Goal: Transaction & Acquisition: Book appointment/travel/reservation

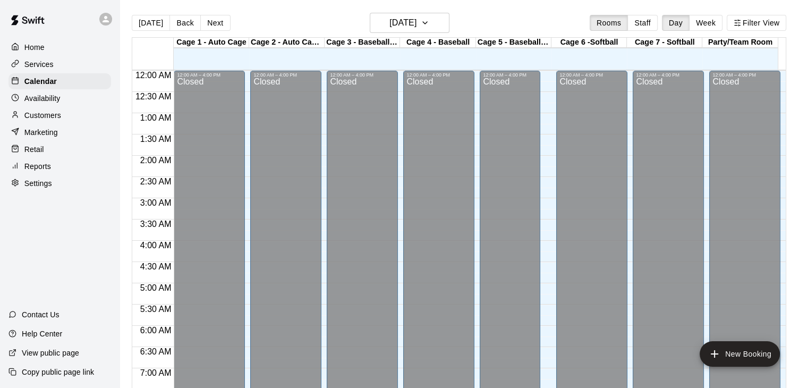
scroll to position [583, 0]
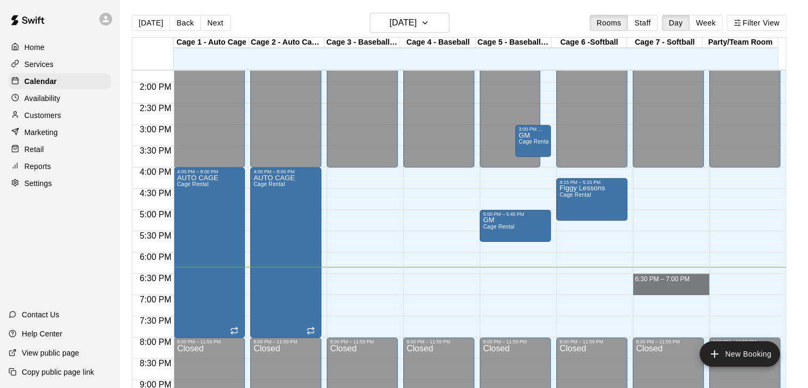
drag, startPoint x: 653, startPoint y: 275, endPoint x: 656, endPoint y: 285, distance: 9.9
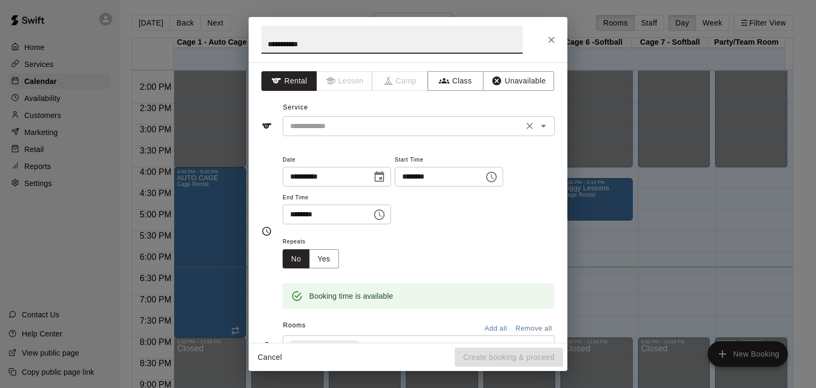
type input "**********"
click at [307, 131] on input "text" at bounding box center [403, 126] width 234 height 13
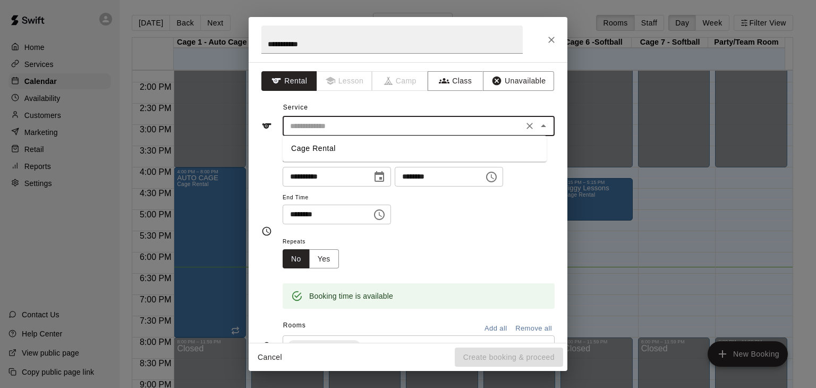
click at [336, 148] on li "Cage Rental" at bounding box center [415, 149] width 264 height 18
type input "**********"
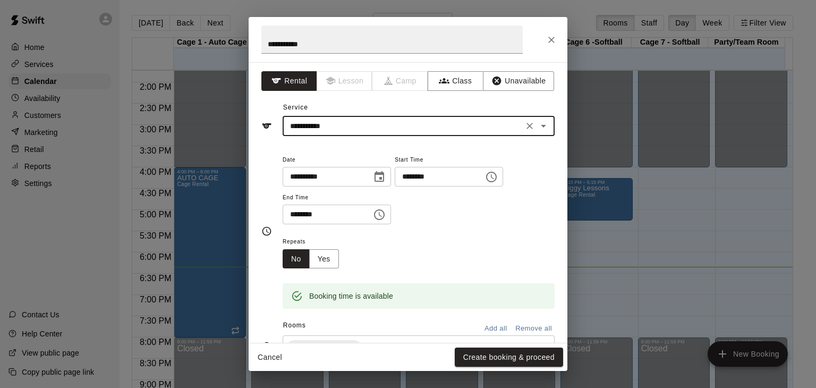
click at [523, 350] on button "Create booking & proceed" at bounding box center [509, 357] width 108 height 20
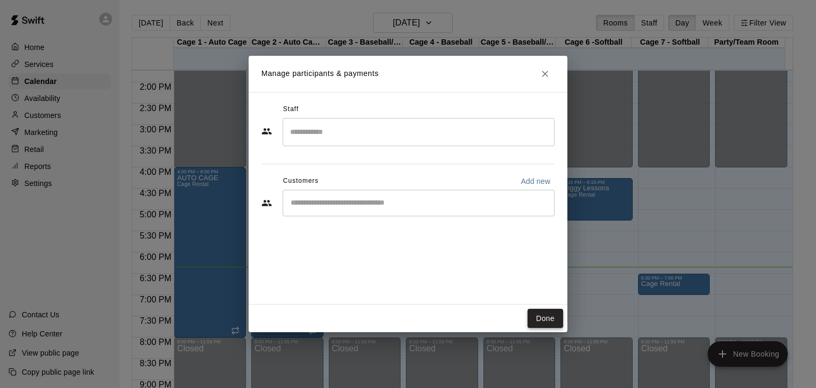
click at [549, 321] on button "Done" at bounding box center [546, 319] width 36 height 20
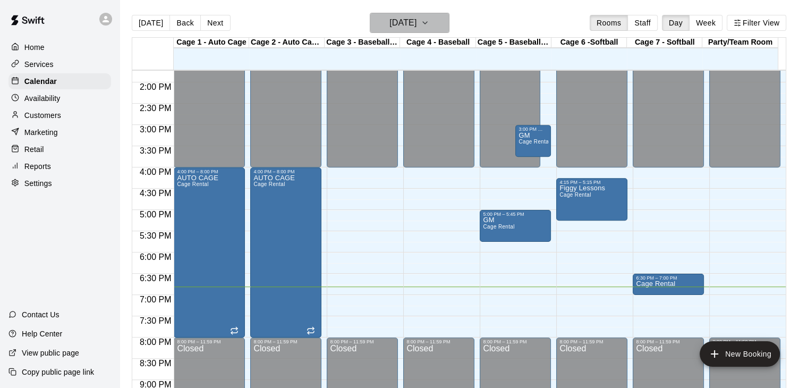
click at [417, 20] on h6 "[DATE]" at bounding box center [402, 22] width 27 height 15
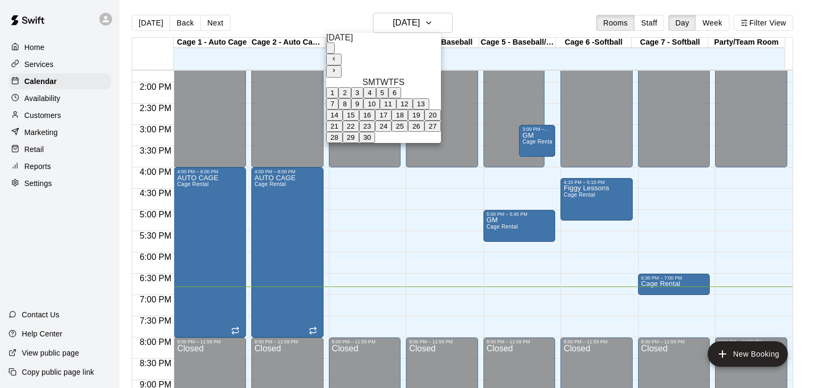
drag, startPoint x: 348, startPoint y: 155, endPoint x: 353, endPoint y: 152, distance: 5.5
click at [343, 132] on button "21" at bounding box center [334, 126] width 16 height 11
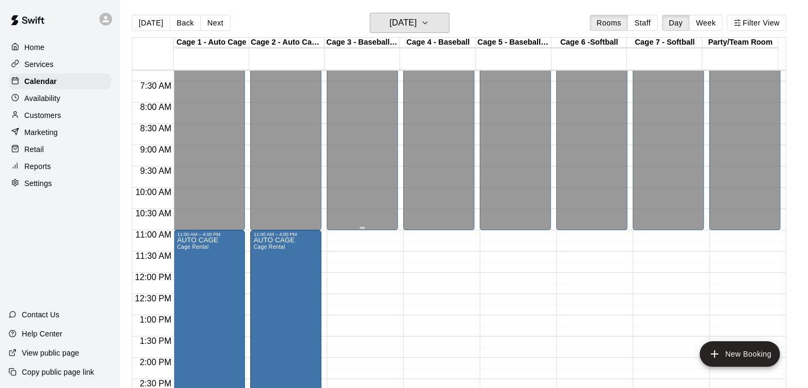
scroll to position [371, 0]
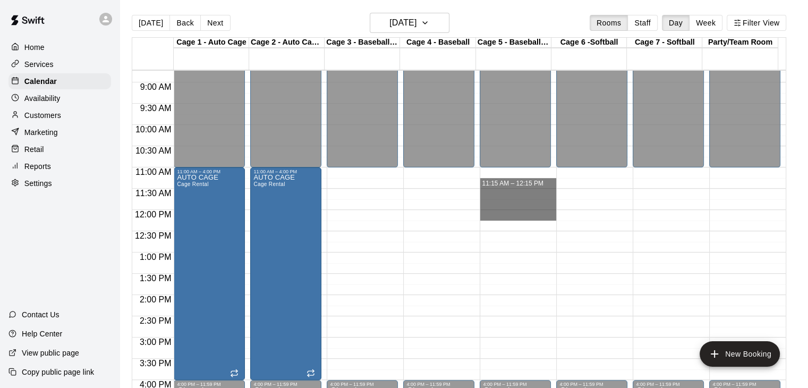
drag, startPoint x: 535, startPoint y: 181, endPoint x: 550, endPoint y: 213, distance: 34.9
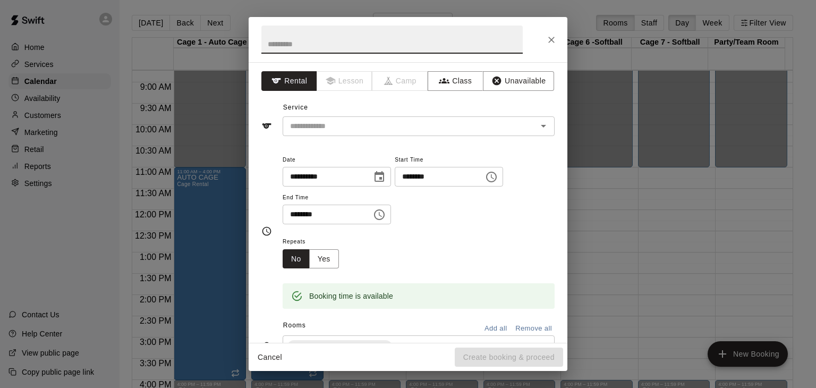
drag, startPoint x: 550, startPoint y: 41, endPoint x: 544, endPoint y: 48, distance: 9.0
click at [549, 41] on icon "Close" at bounding box center [551, 40] width 11 height 11
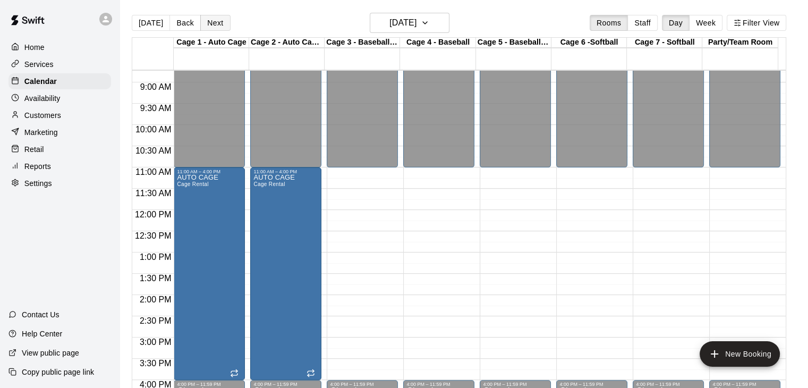
click at [221, 25] on button "Next" at bounding box center [215, 23] width 30 height 16
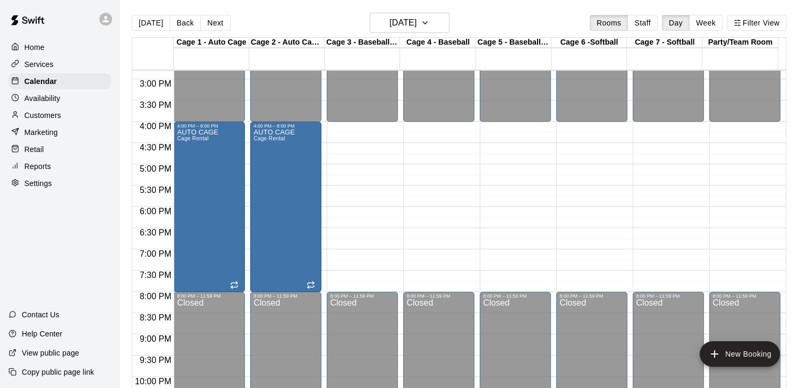
scroll to position [584, 0]
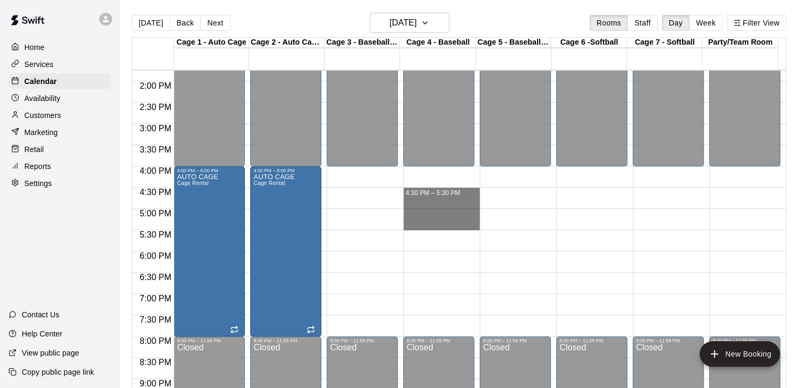
drag, startPoint x: 436, startPoint y: 192, endPoint x: 448, endPoint y: 224, distance: 34.1
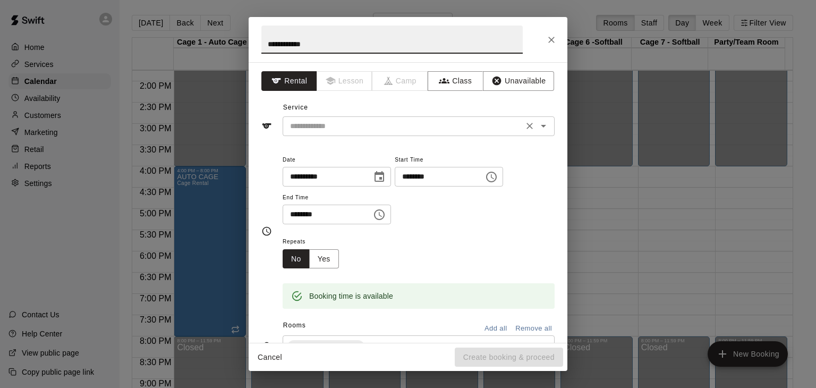
type input "**********"
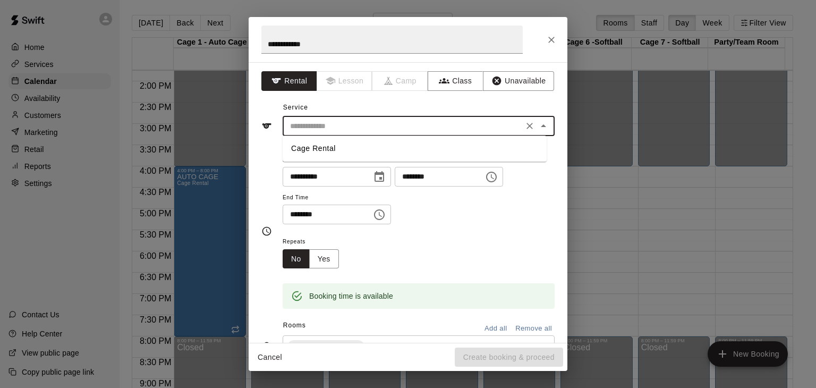
drag, startPoint x: 393, startPoint y: 124, endPoint x: 395, endPoint y: 132, distance: 8.1
click at [394, 125] on input "text" at bounding box center [403, 126] width 234 height 13
click at [394, 150] on li "Cage Rental" at bounding box center [415, 149] width 264 height 18
type input "**********"
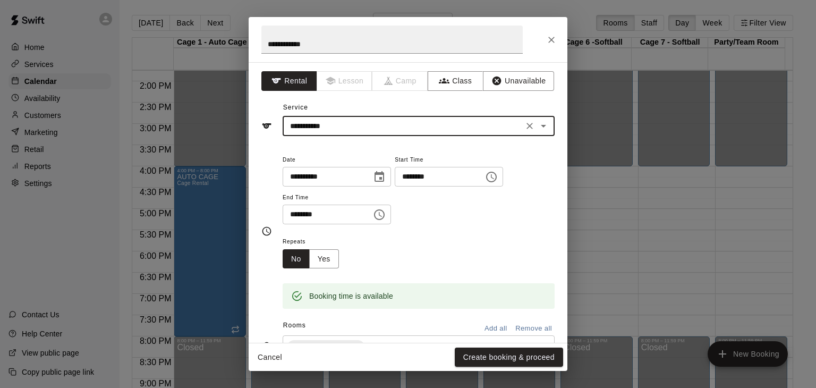
click at [527, 355] on button "Create booking & proceed" at bounding box center [509, 357] width 108 height 20
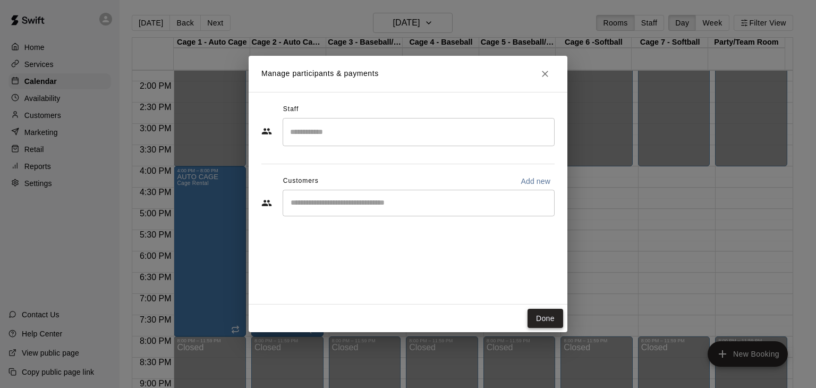
click at [543, 319] on button "Done" at bounding box center [546, 319] width 36 height 20
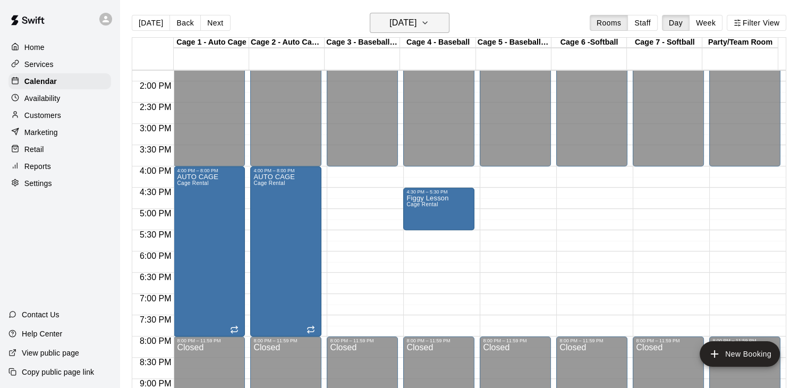
click at [417, 27] on h6 "[DATE]" at bounding box center [402, 22] width 27 height 15
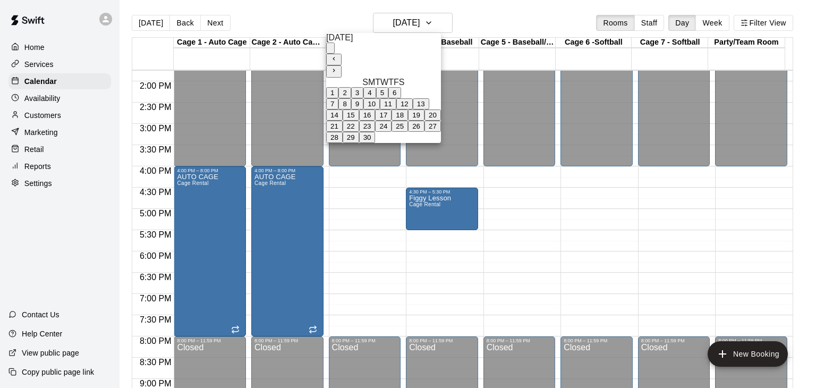
click at [424, 132] on button "26" at bounding box center [416, 126] width 16 height 11
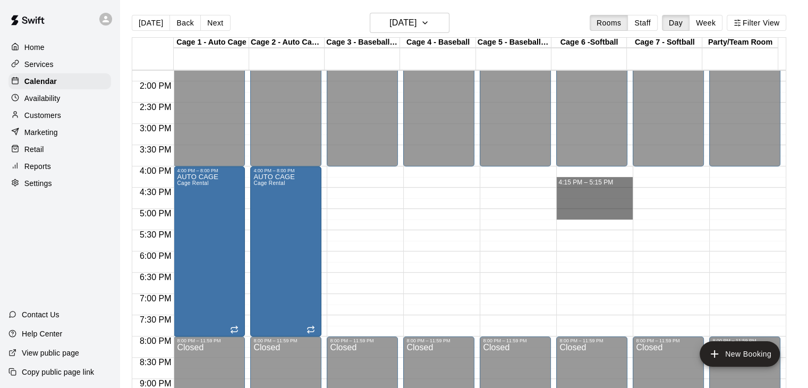
drag, startPoint x: 593, startPoint y: 180, endPoint x: 599, endPoint y: 210, distance: 31.5
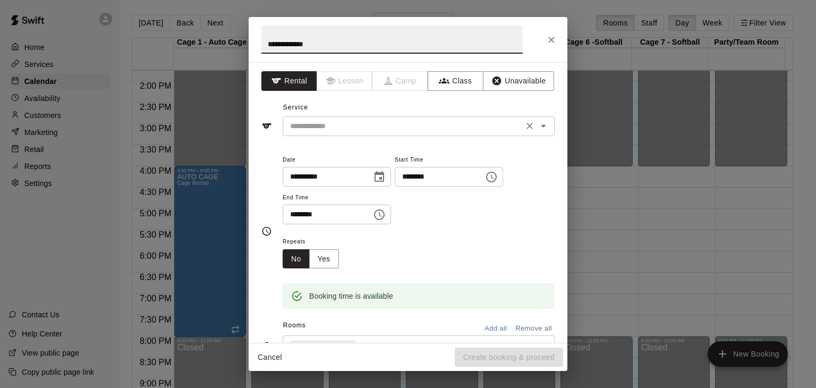
type input "**********"
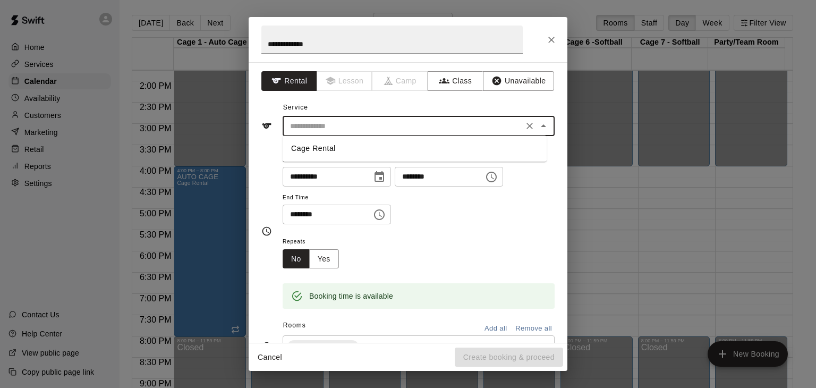
click at [406, 121] on input "text" at bounding box center [403, 126] width 234 height 13
click at [421, 147] on li "Cage Rental" at bounding box center [415, 149] width 264 height 18
type input "**********"
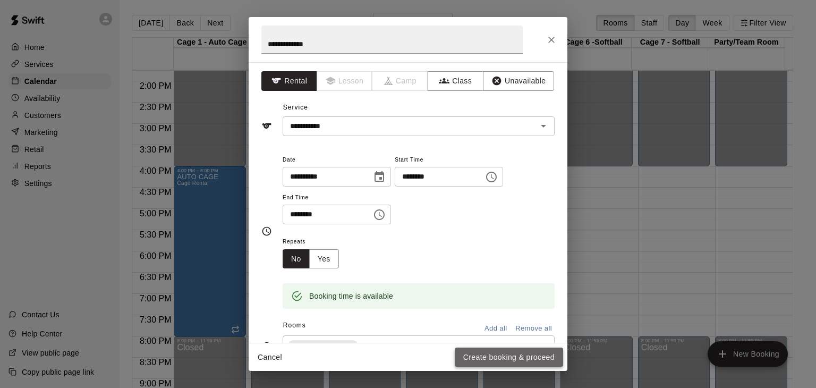
click at [475, 358] on button "Create booking & proceed" at bounding box center [509, 357] width 108 height 20
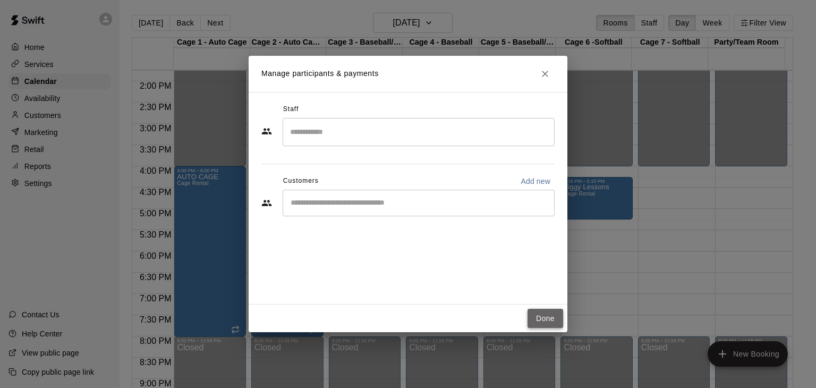
click at [541, 319] on button "Done" at bounding box center [546, 319] width 36 height 20
